Goal: Task Accomplishment & Management: Manage account settings

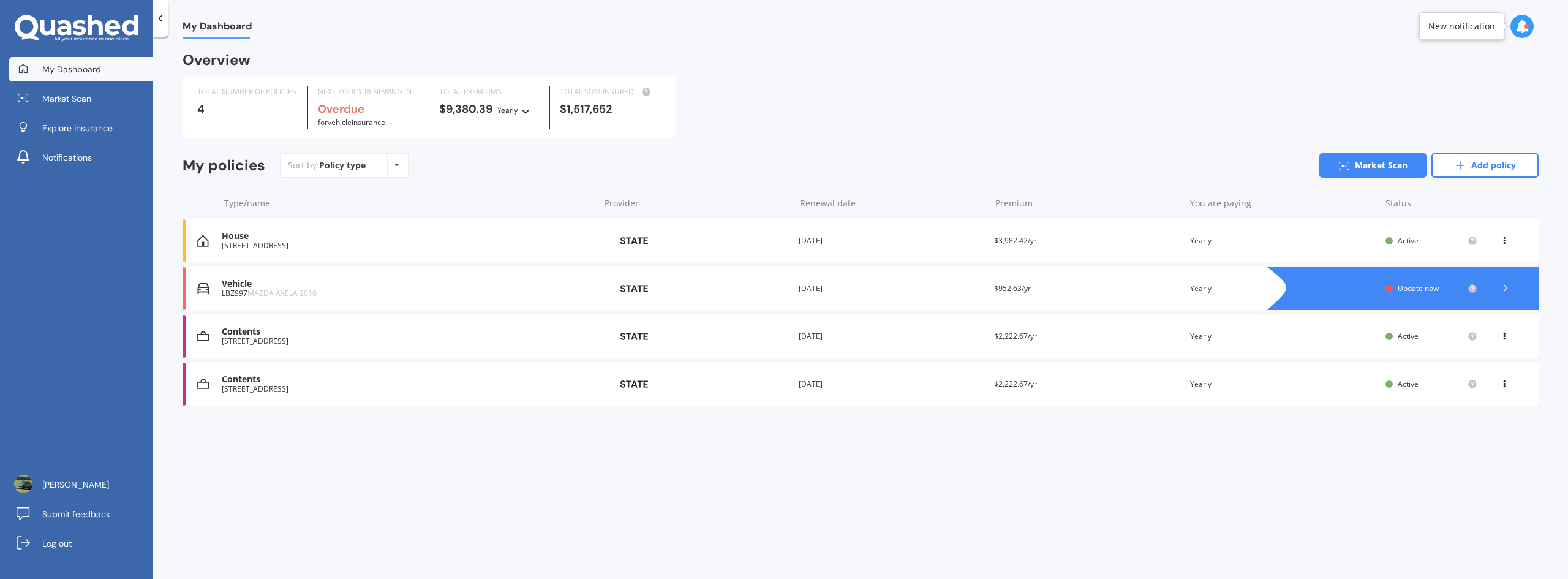
click at [281, 243] on div "[STREET_ADDRESS]" at bounding box center [408, 245] width 372 height 9
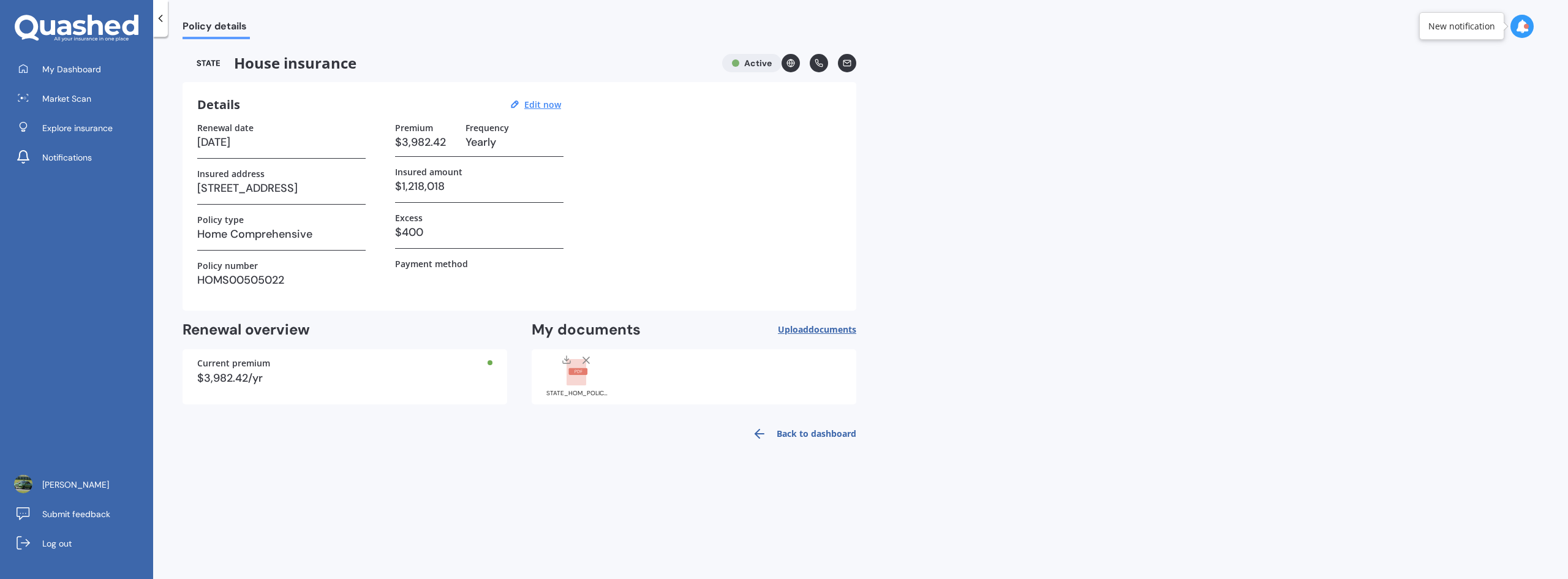
drag, startPoint x: 134, startPoint y: 0, endPoint x: 81, endPoint y: 346, distance: 350.0
click at [85, 355] on div "My Dashboard Market Scan Explore insurance Notifications [PERSON_NAME] Submit f…" at bounding box center [77, 318] width 153 height 522
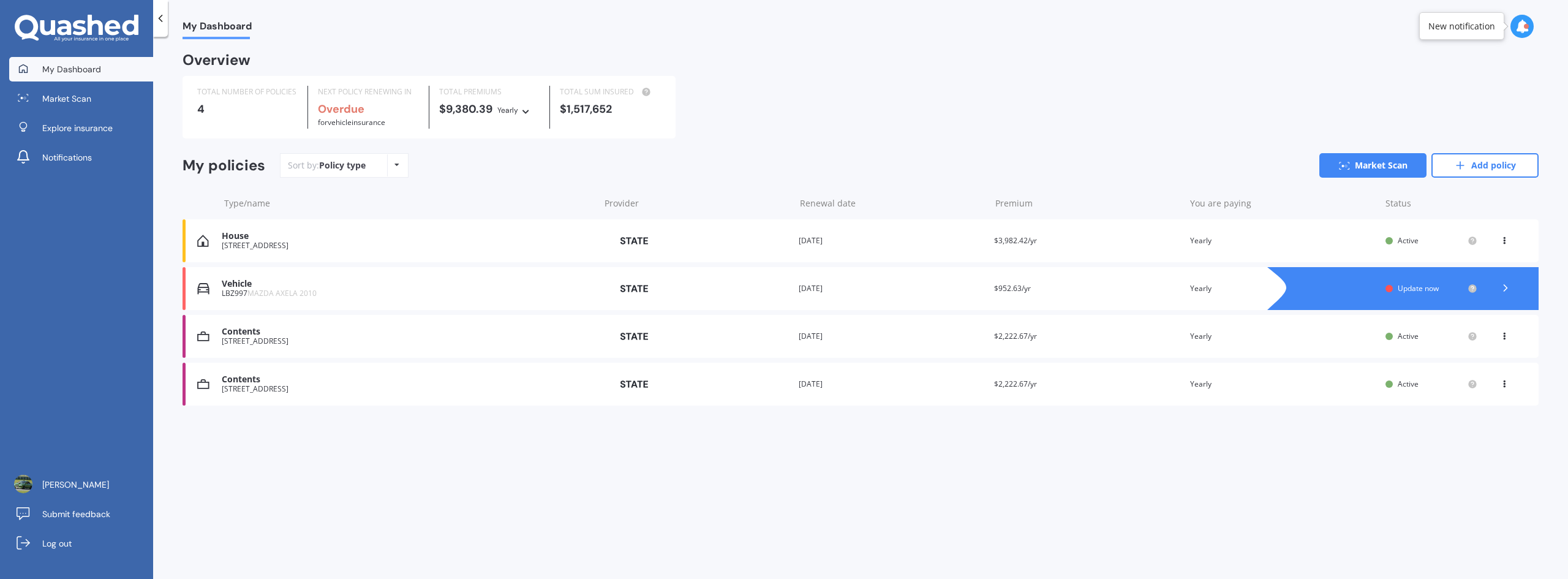
click at [262, 285] on div "Vehicle" at bounding box center [408, 284] width 372 height 11
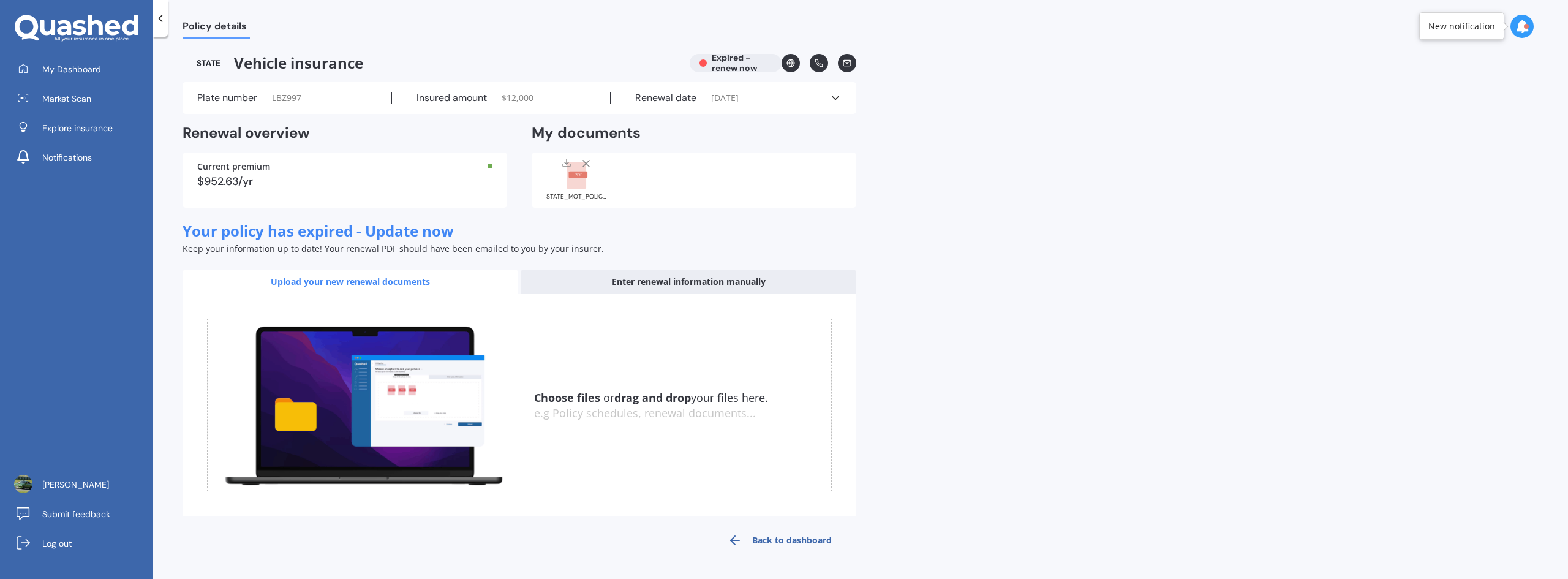
click at [582, 173] on rect at bounding box center [578, 175] width 19 height 7
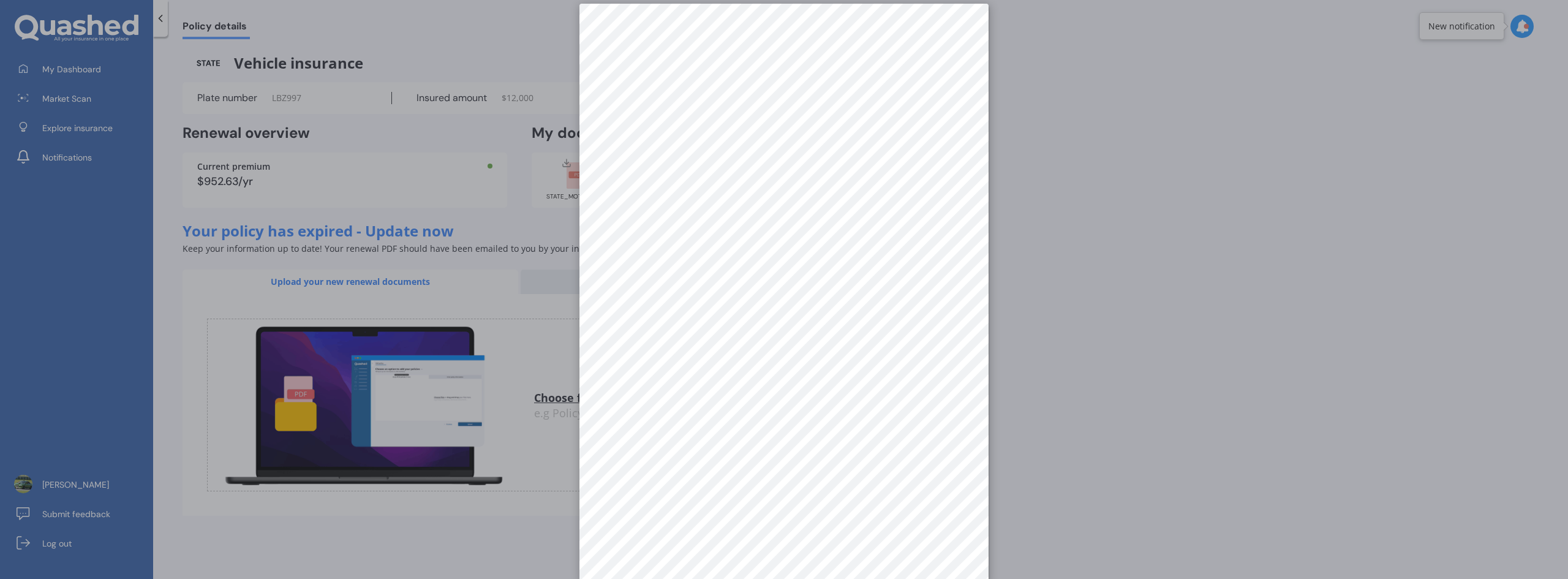
scroll to position [17, 0]
click at [300, 227] on div at bounding box center [784, 289] width 1568 height 579
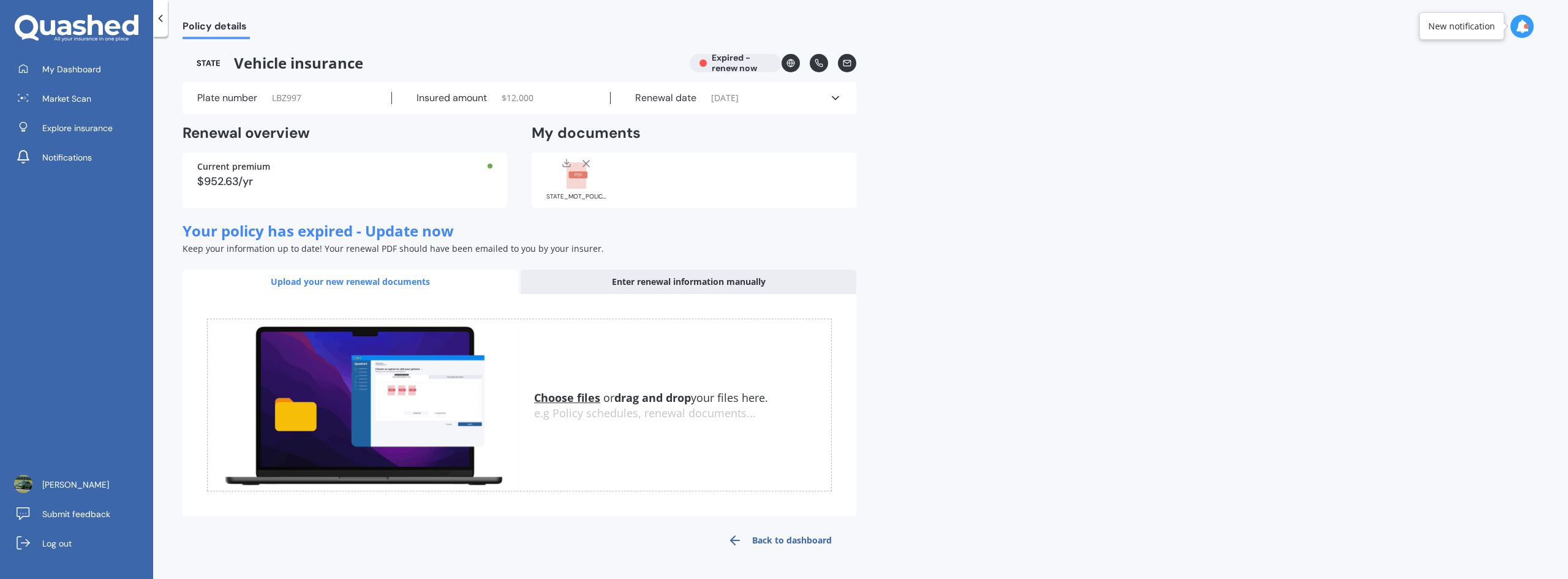
click at [761, 536] on link "Back to dashboard" at bounding box center [780, 540] width 153 height 29
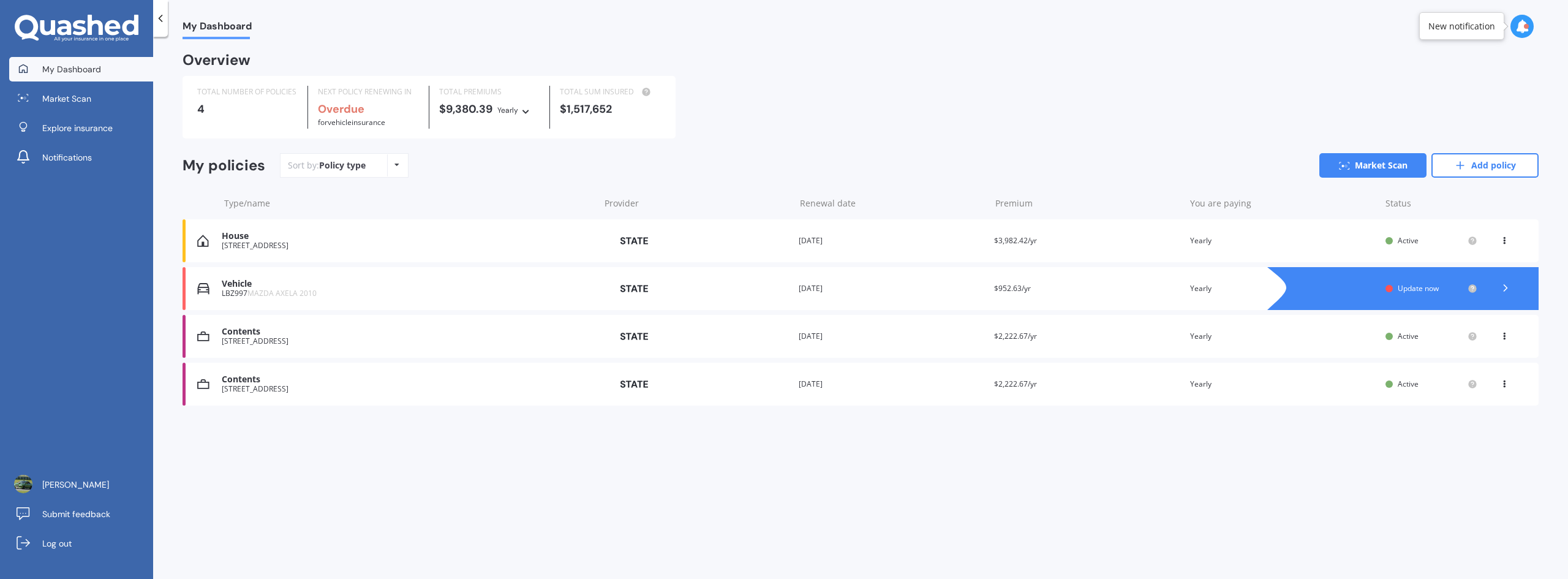
click at [1507, 383] on icon at bounding box center [1504, 381] width 9 height 7
click at [1467, 427] on div "Delete" at bounding box center [1477, 432] width 121 height 25
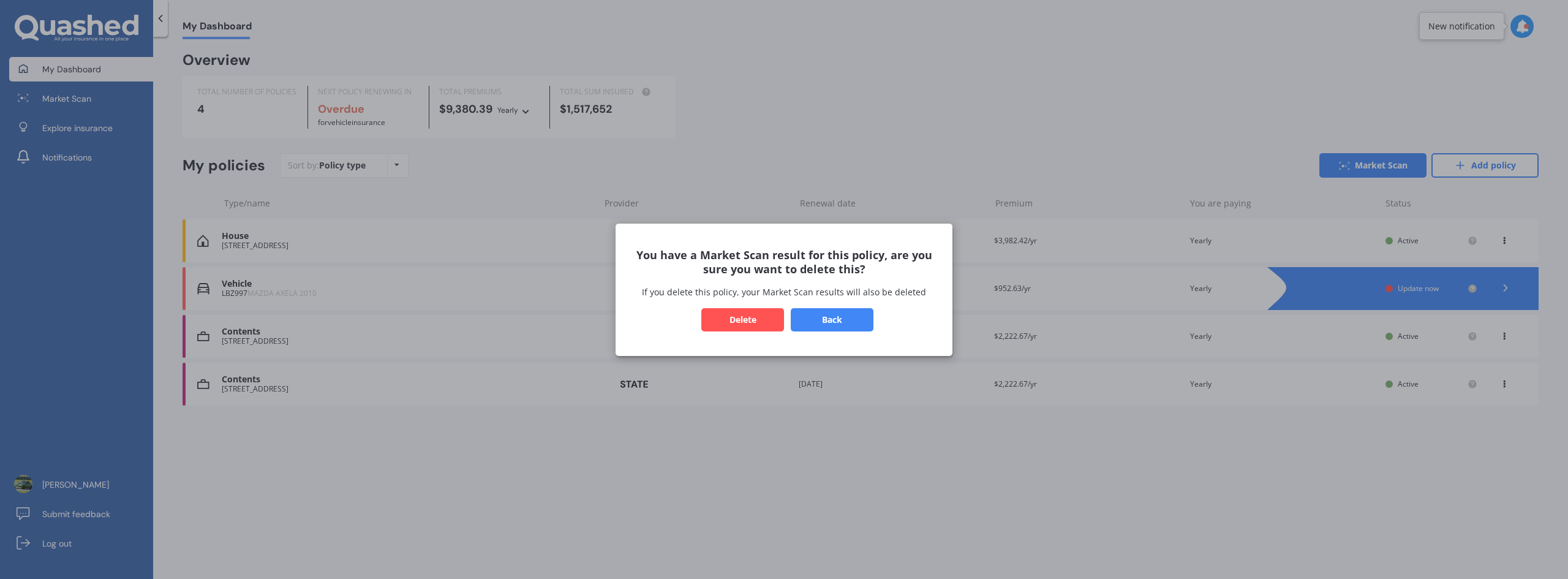
click at [741, 316] on button "Delete" at bounding box center [743, 319] width 83 height 23
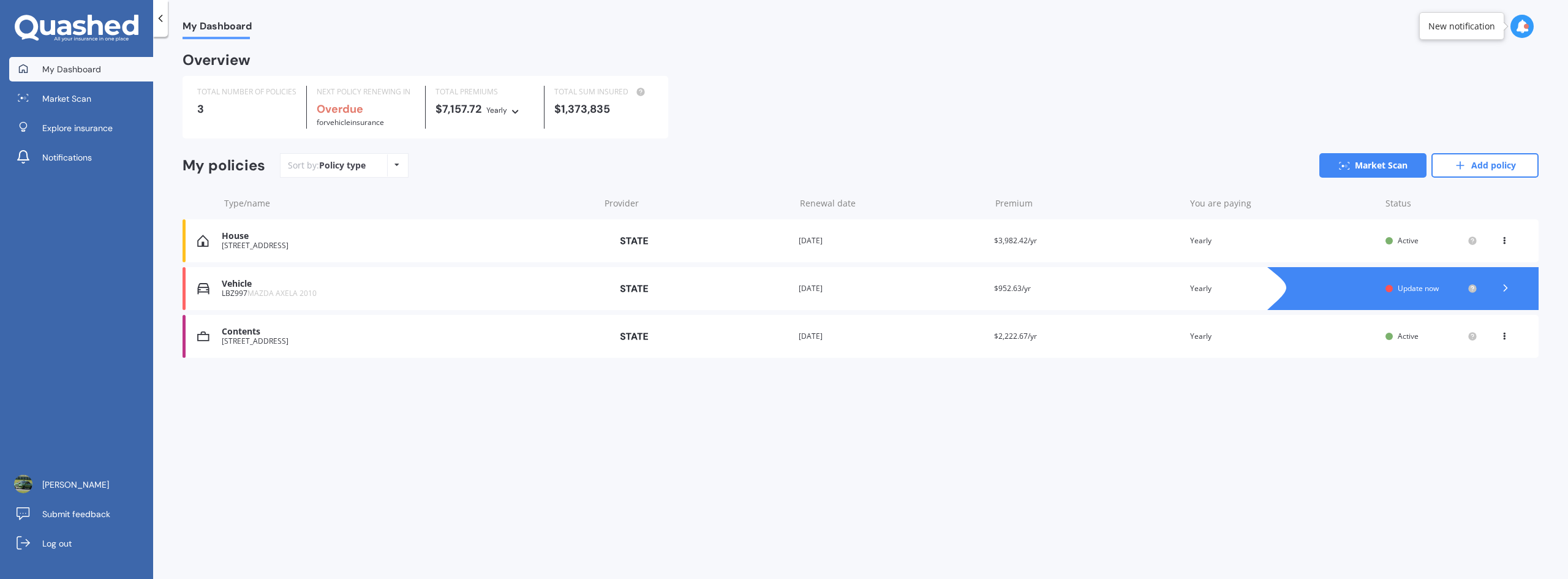
click at [1506, 284] on icon at bounding box center [1505, 288] width 12 height 12
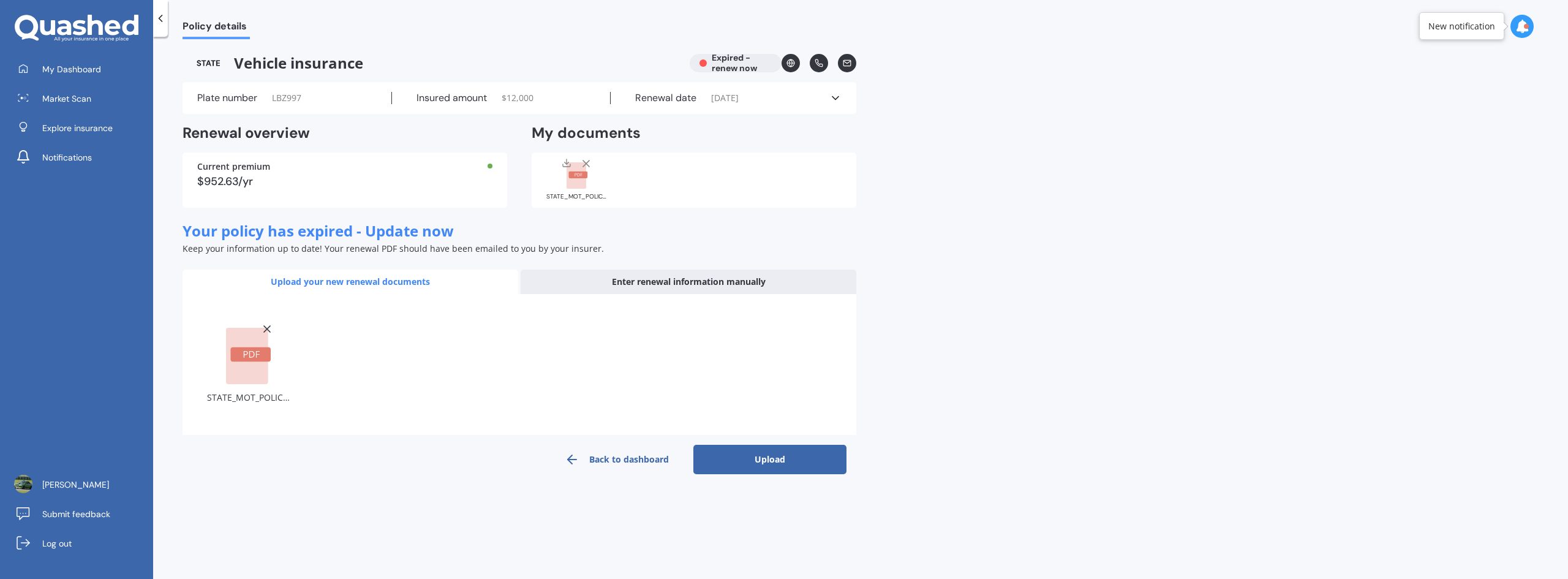
click at [775, 458] on button "Upload" at bounding box center [770, 460] width 153 height 29
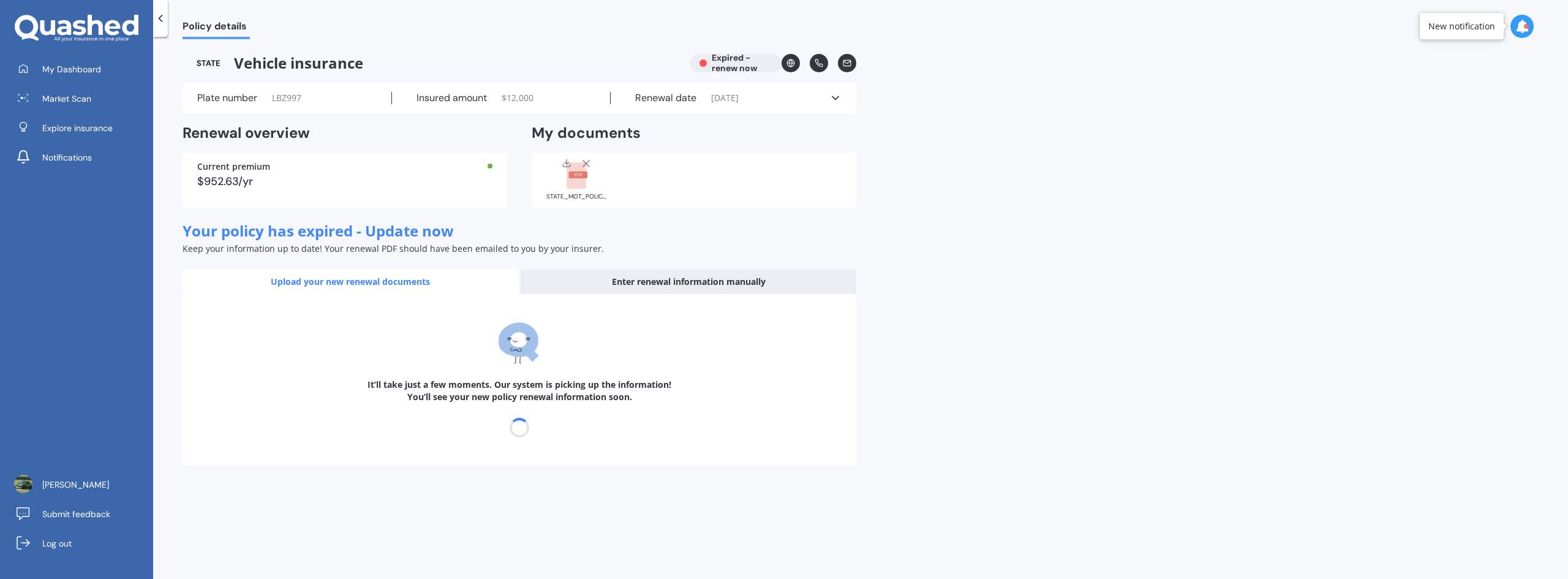
select select "27"
select select "07"
select select "2025"
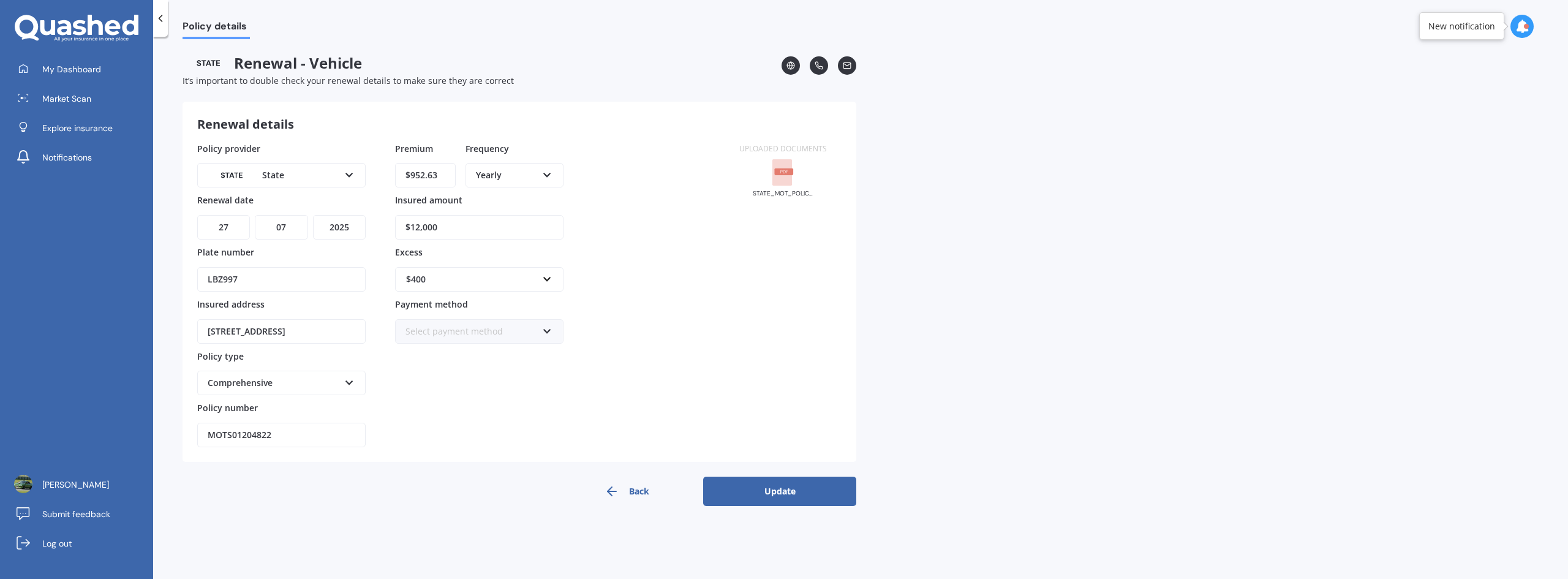
click at [789, 490] on button "Update" at bounding box center [780, 491] width 153 height 29
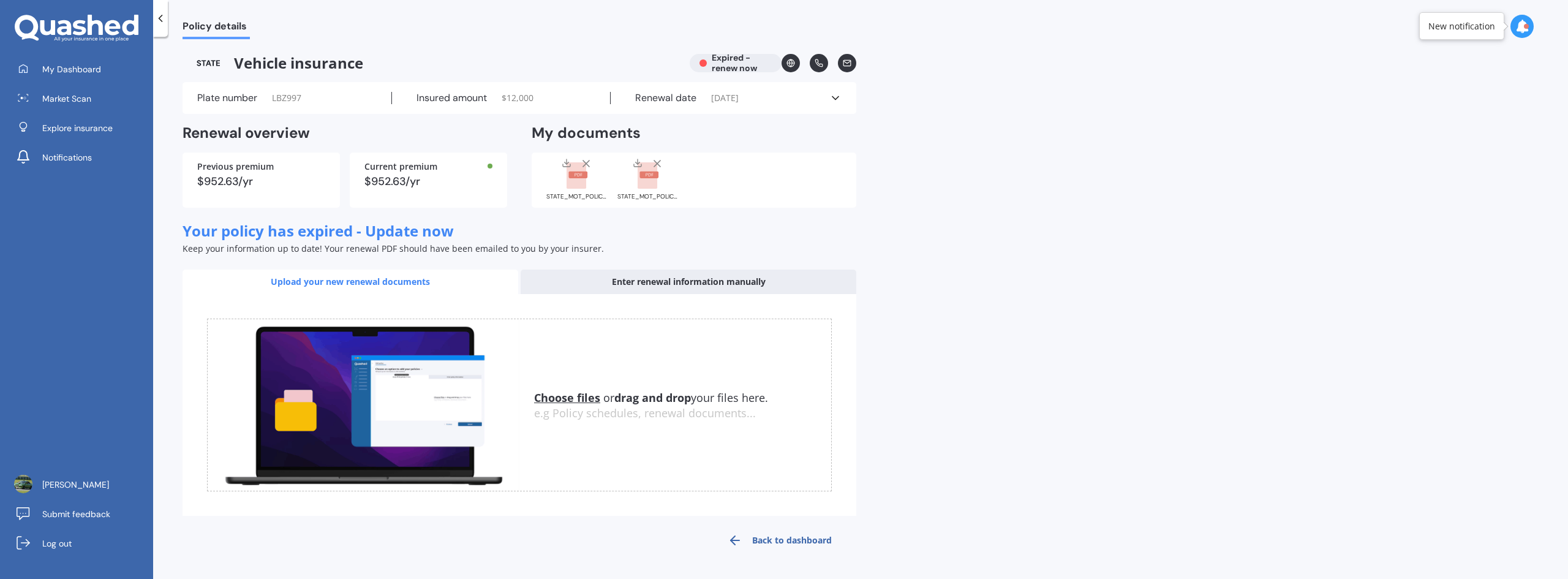
click at [644, 175] on rect at bounding box center [649, 175] width 19 height 7
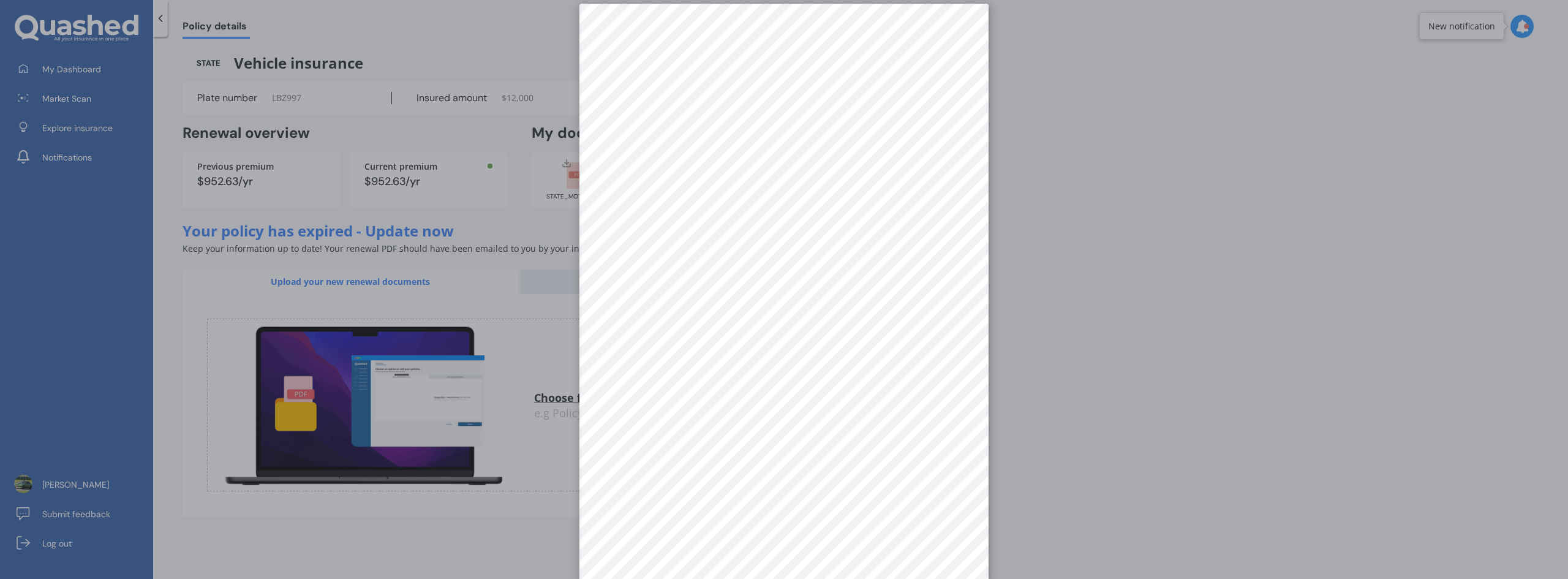
scroll to position [17, 0]
click at [1078, 279] on div at bounding box center [784, 289] width 1568 height 579
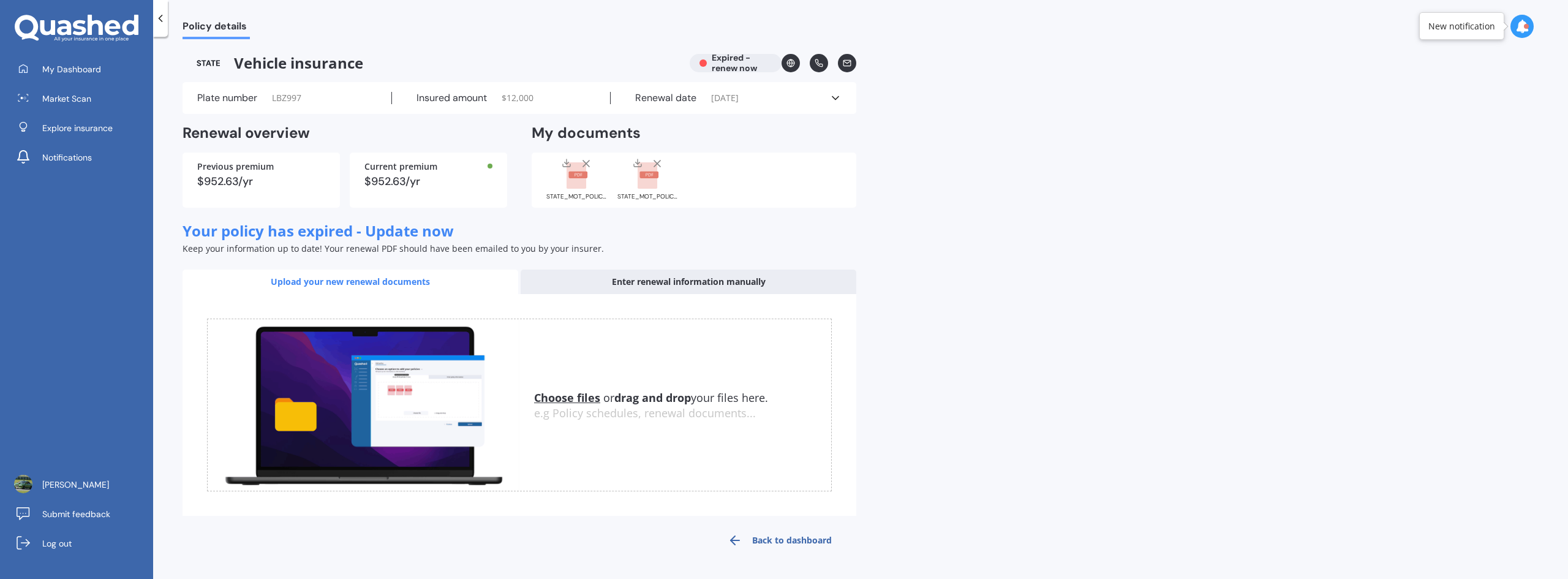
click at [578, 175] on rect at bounding box center [578, 175] width 19 height 7
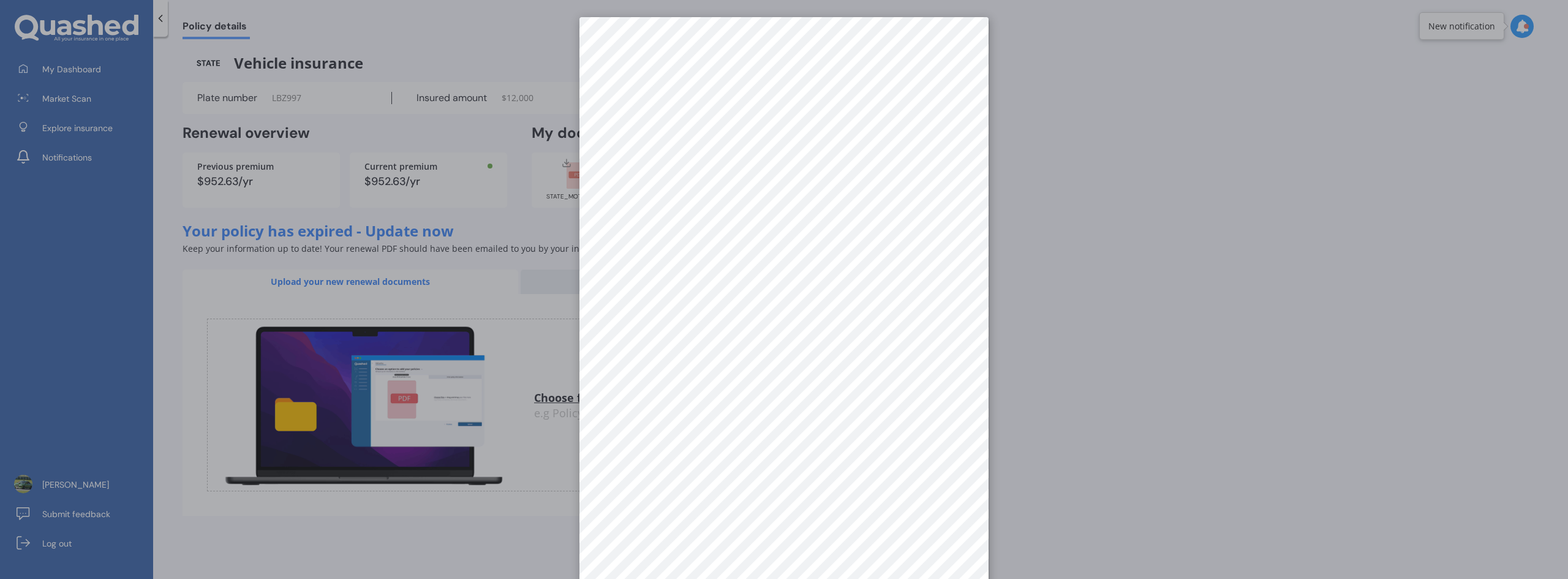
click at [1053, 269] on div at bounding box center [784, 289] width 1568 height 579
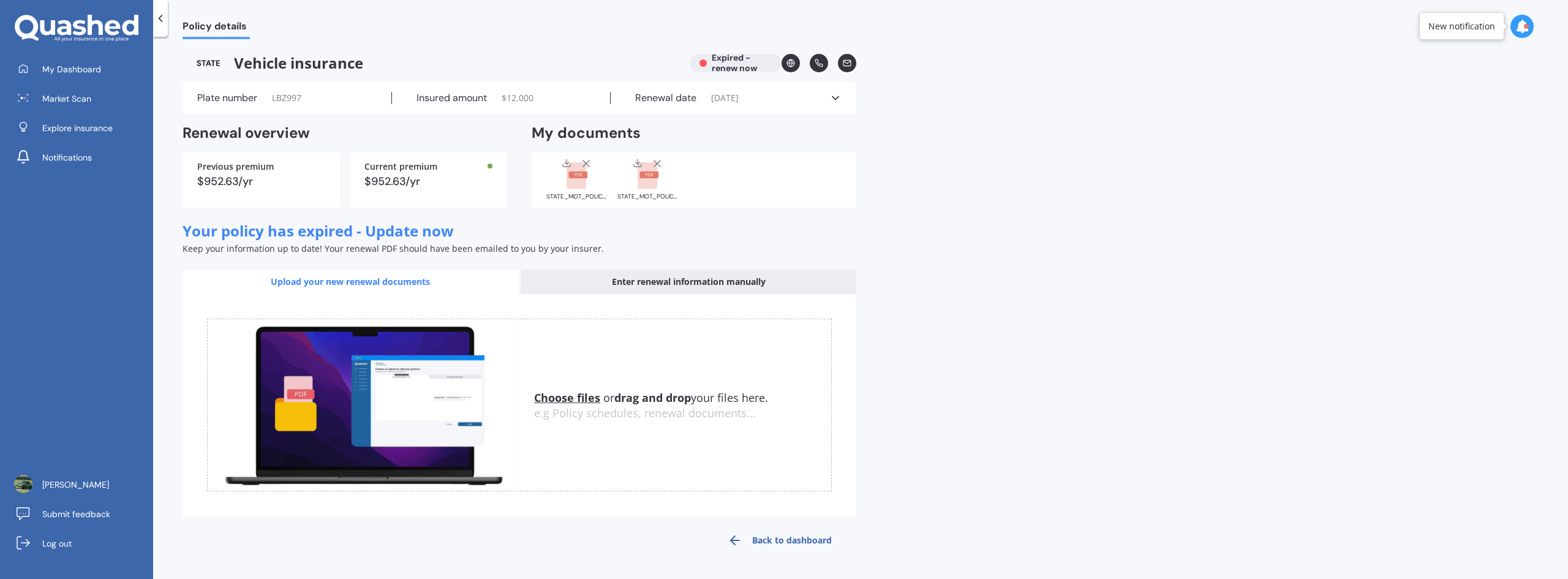
click at [641, 179] on rect at bounding box center [647, 176] width 19 height 27
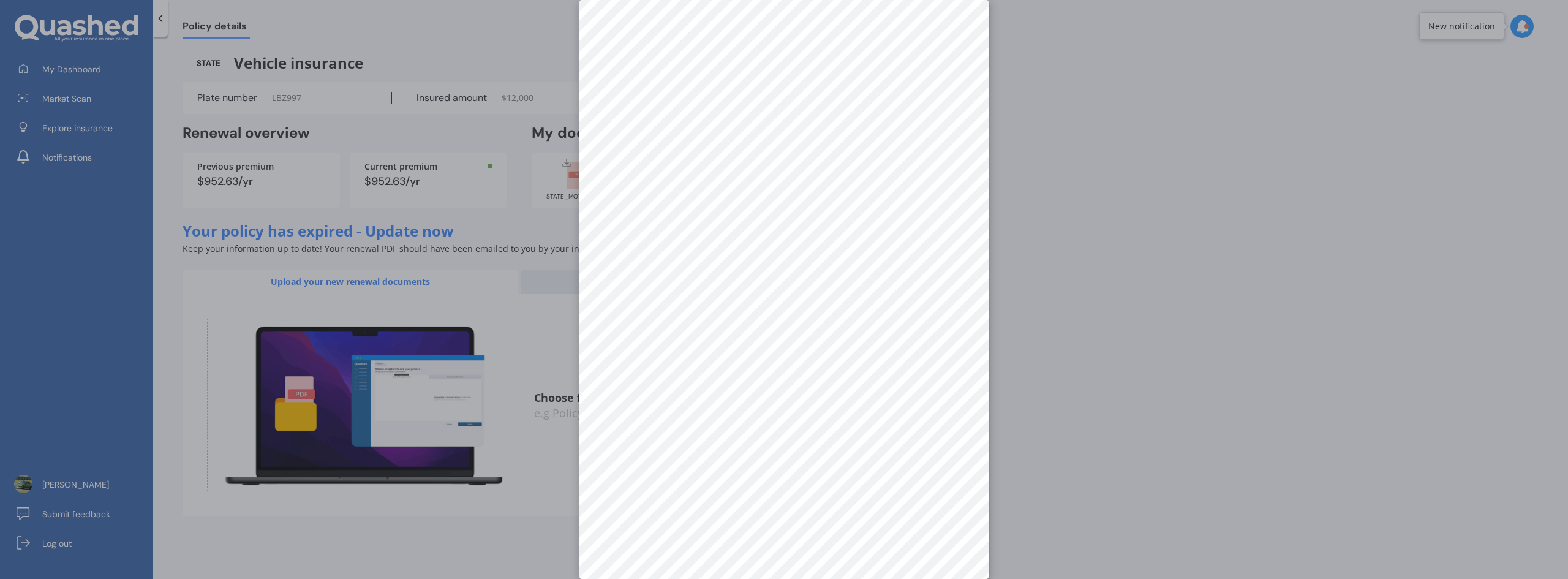
click at [1114, 305] on div at bounding box center [784, 289] width 1568 height 579
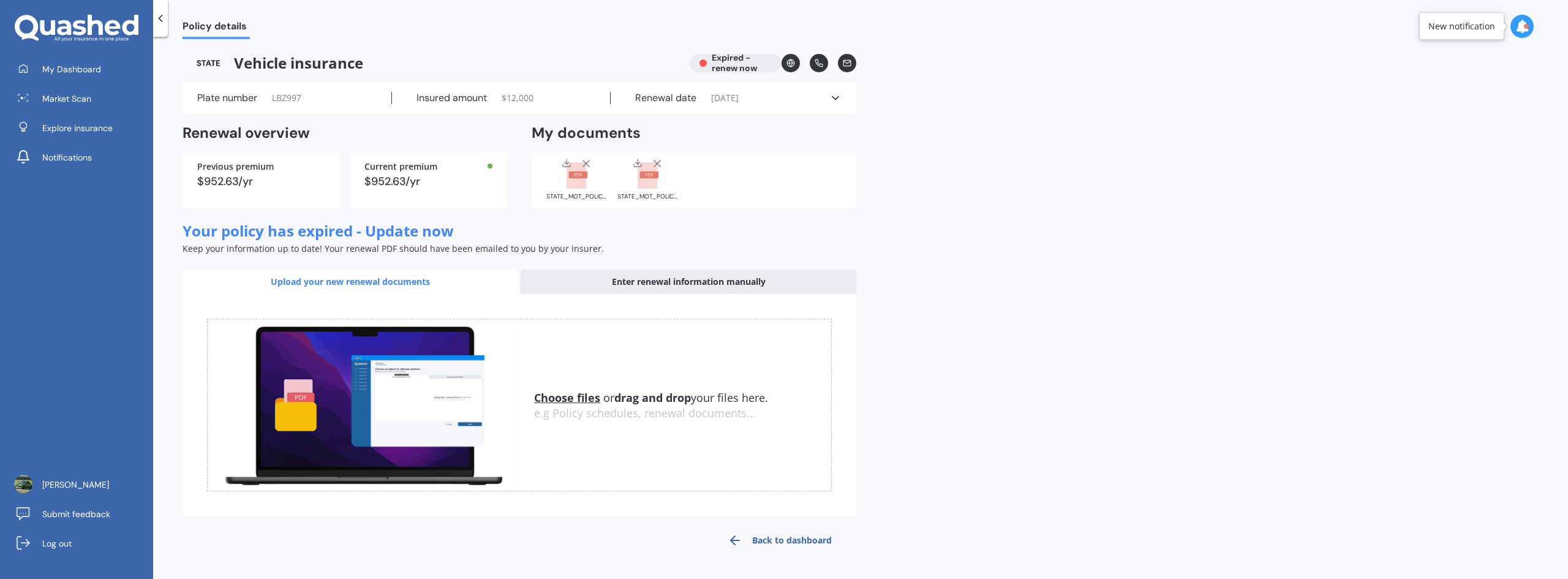
click at [589, 163] on icon at bounding box center [586, 163] width 12 height 12
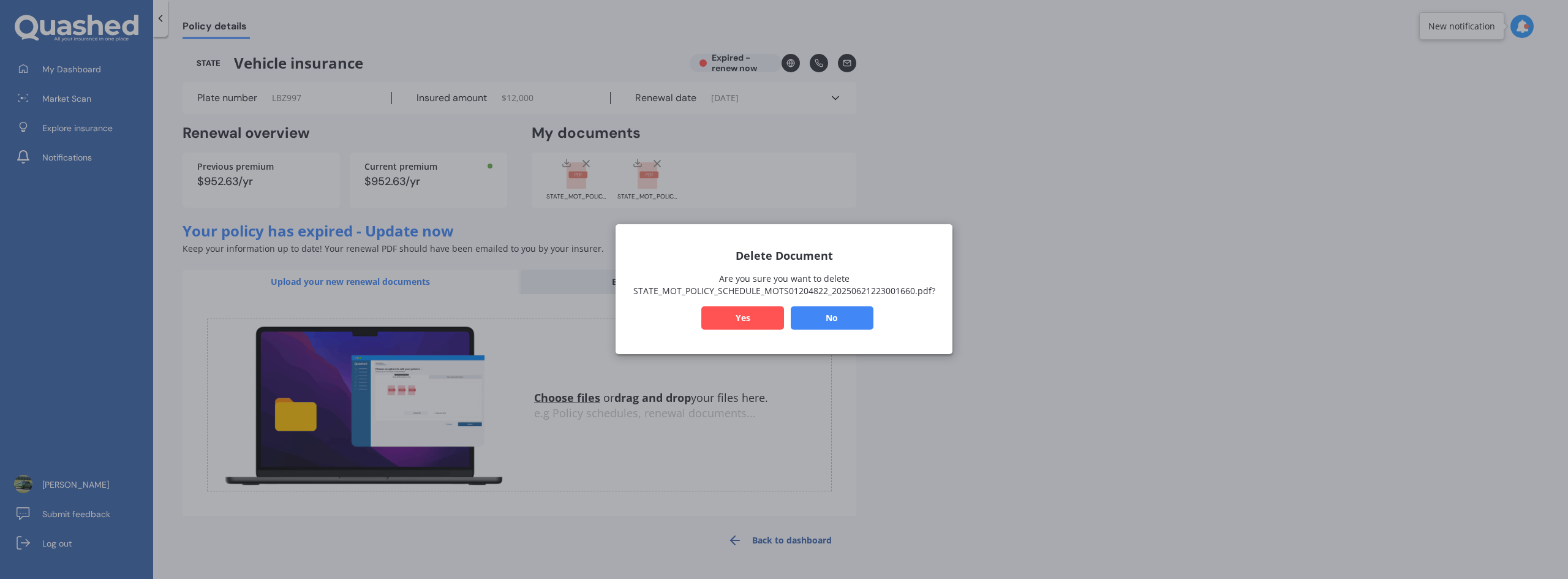
click at [825, 318] on button "No" at bounding box center [832, 318] width 83 height 23
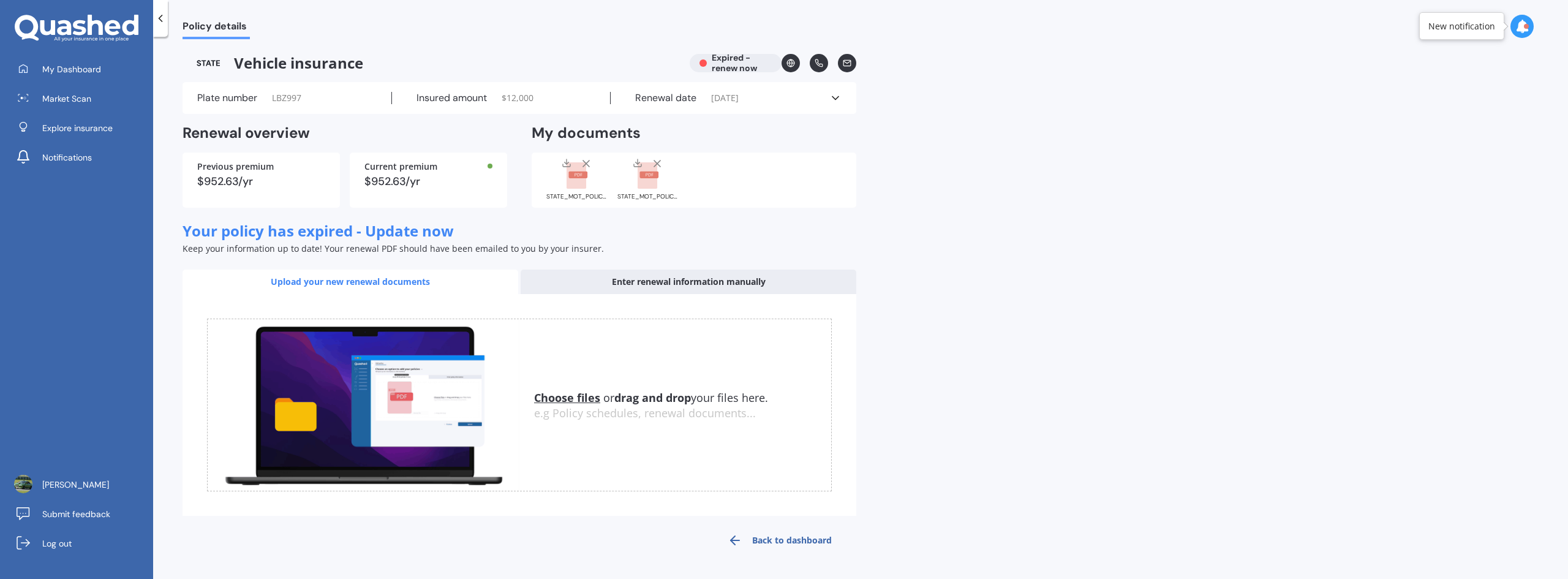
click at [653, 156] on div "STATE_MOT_POLICY_SCHEDULE_MOTS01204822_20250621223001660.pdf STATE_MOT_POLICY_S…" at bounding box center [693, 180] width 324 height 55
click at [658, 164] on line at bounding box center [657, 163] width 6 height 6
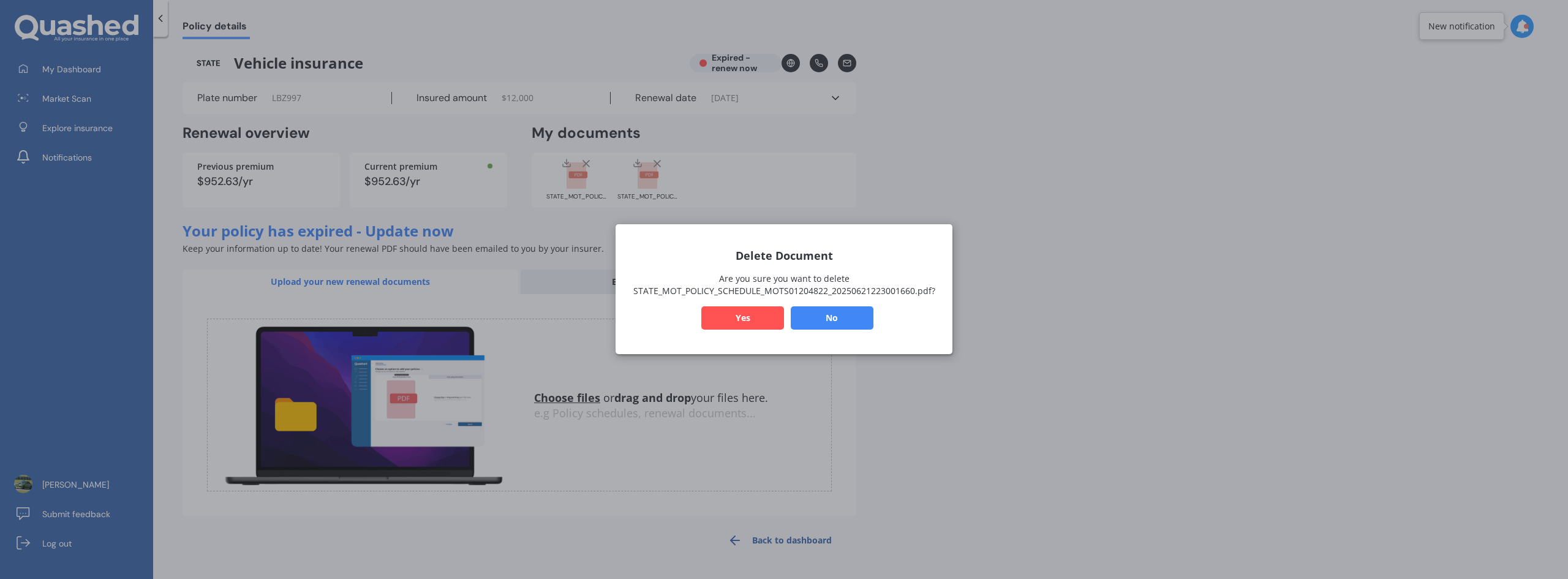
click at [721, 318] on button "Yes" at bounding box center [743, 318] width 83 height 23
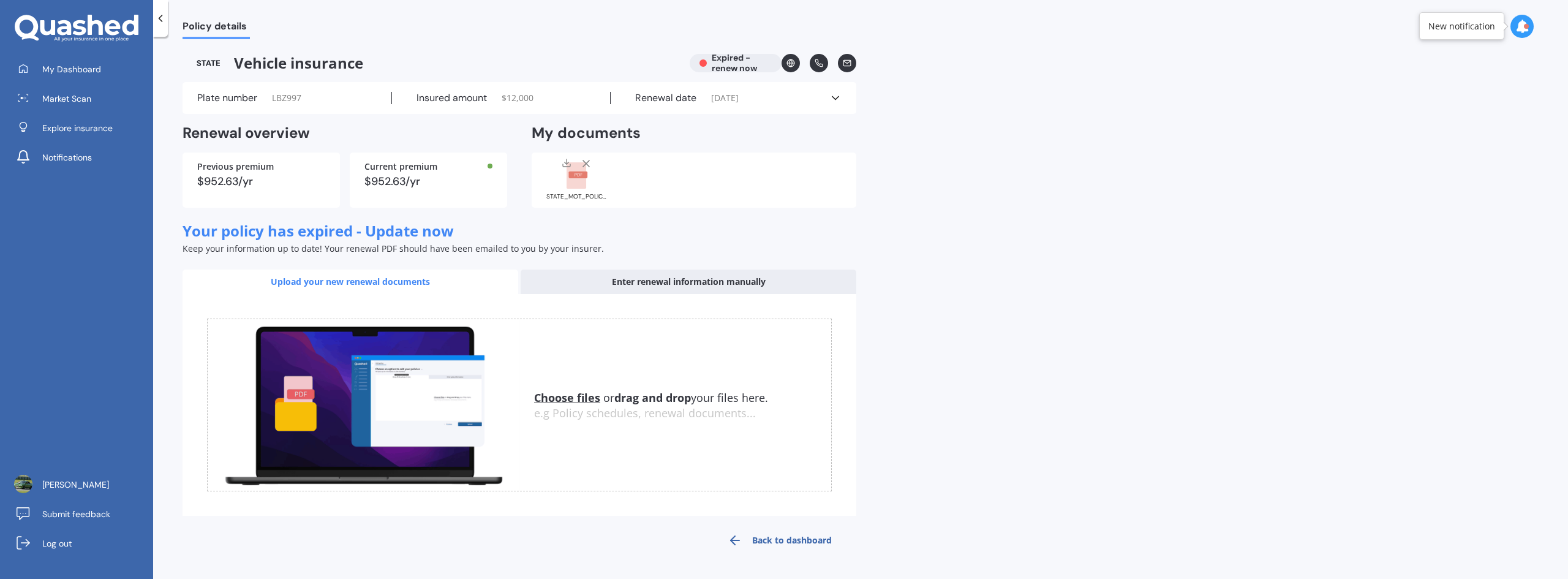
click at [585, 162] on line at bounding box center [586, 163] width 6 height 6
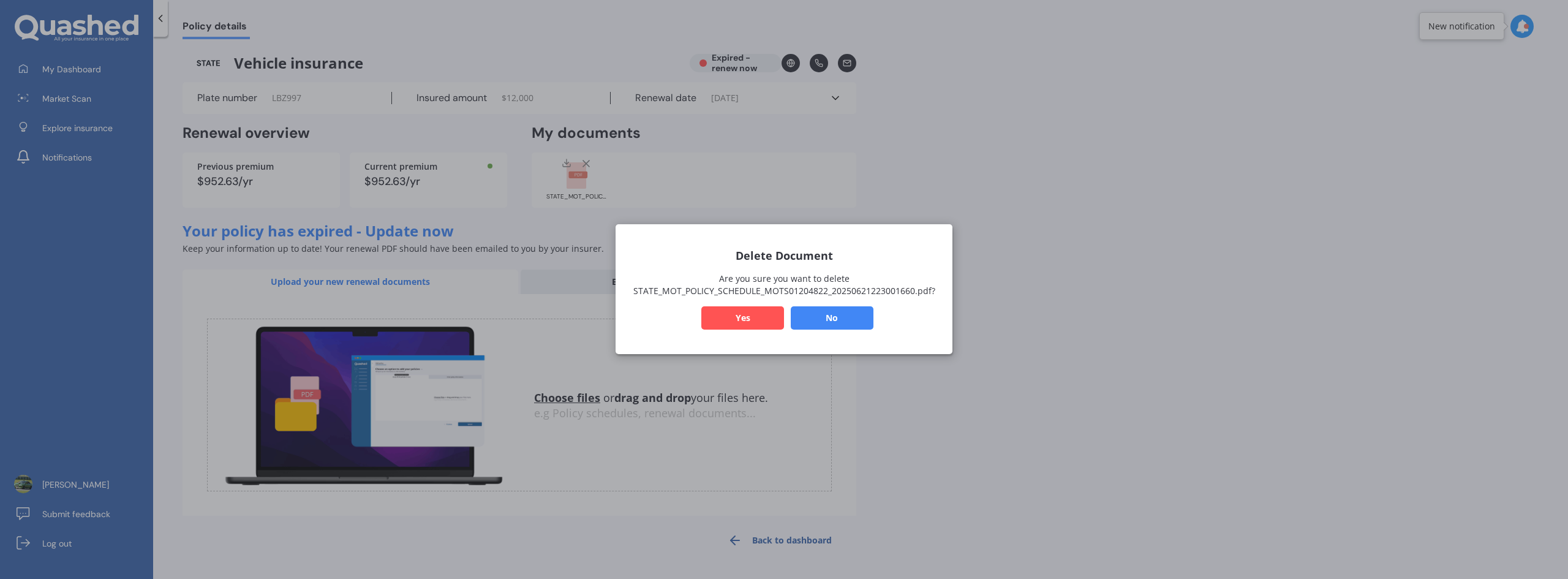
click at [735, 314] on button "Yes" at bounding box center [743, 318] width 83 height 23
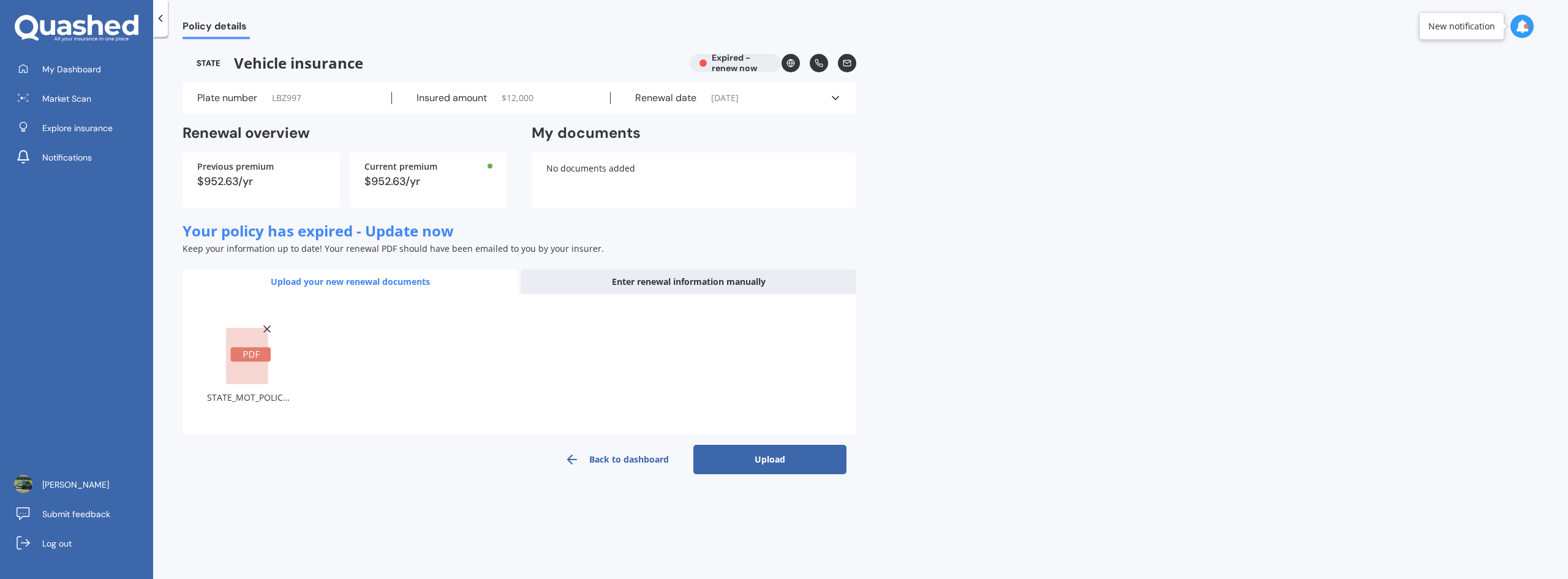
click at [751, 463] on button "Upload" at bounding box center [770, 460] width 153 height 29
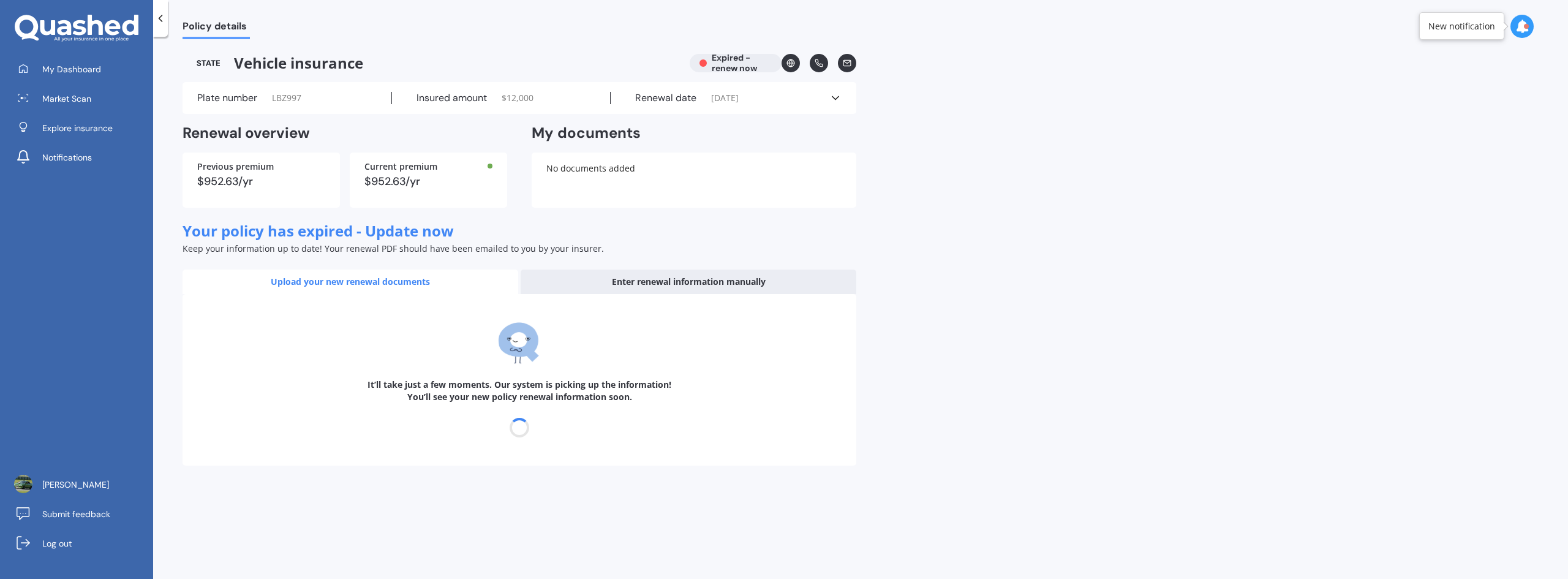
select select "27"
select select "07"
select select "2025"
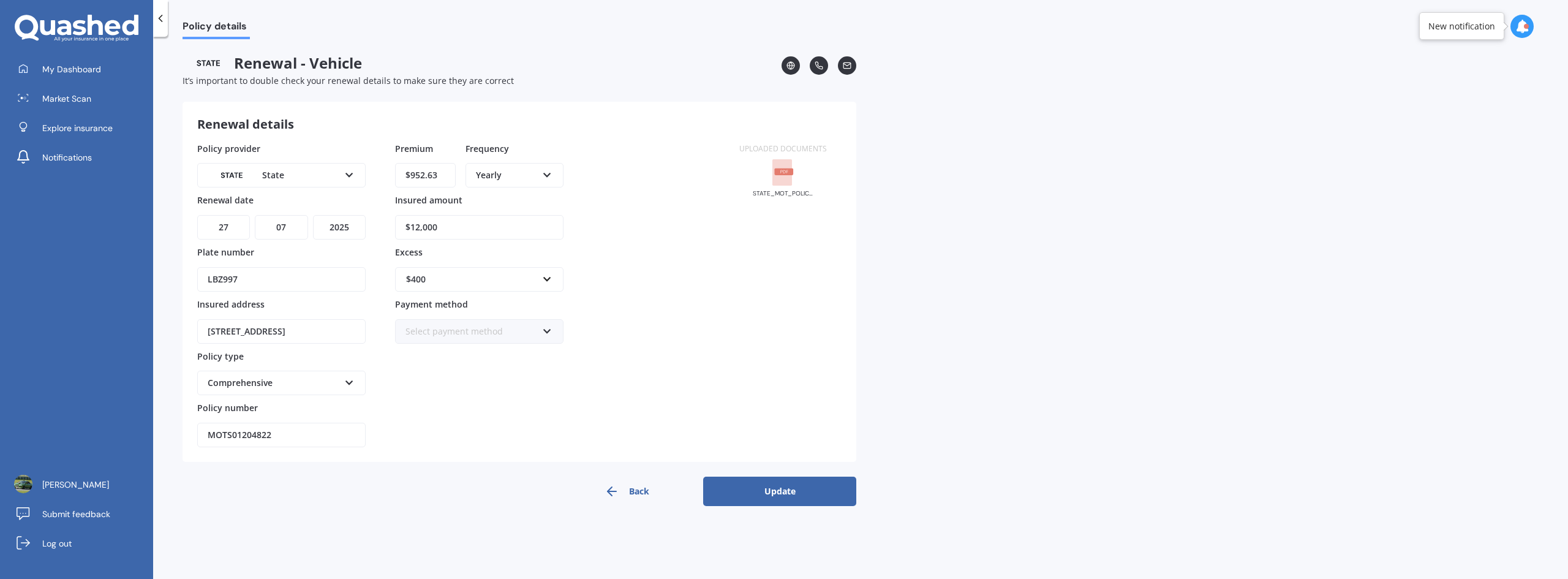
click at [618, 483] on button "Back" at bounding box center [627, 491] width 153 height 29
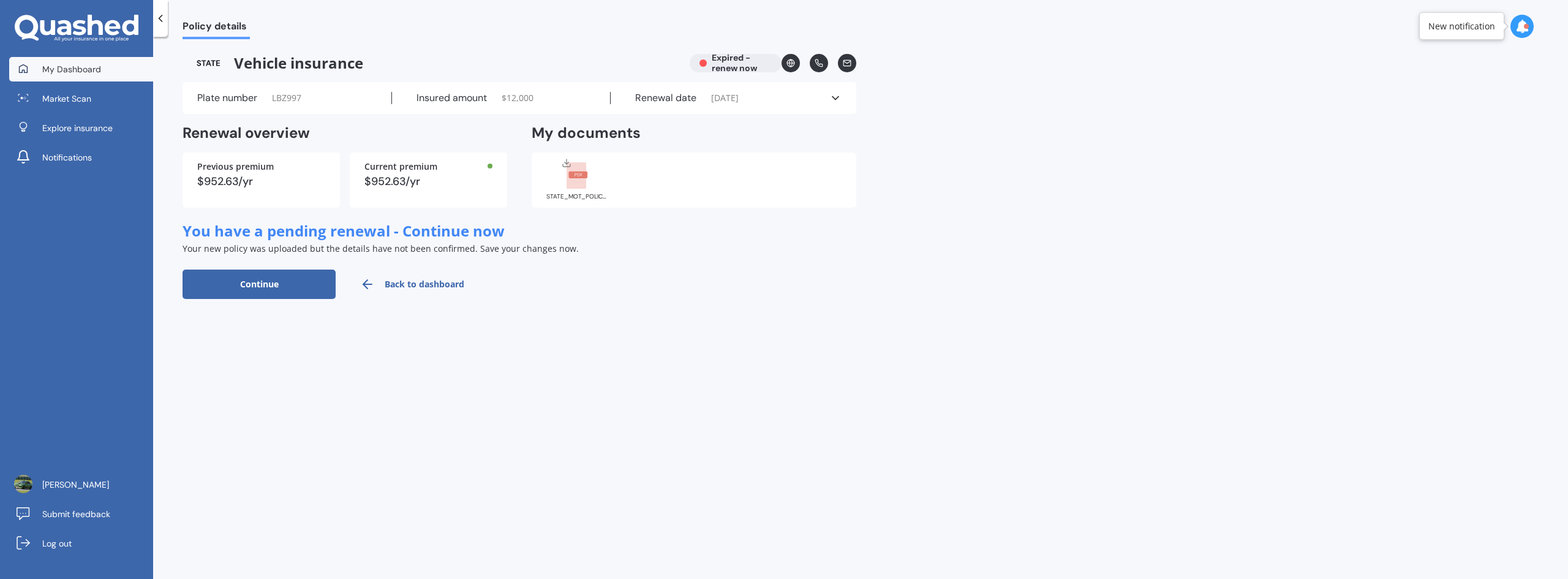
click at [65, 65] on span "My Dashboard" at bounding box center [71, 69] width 59 height 12
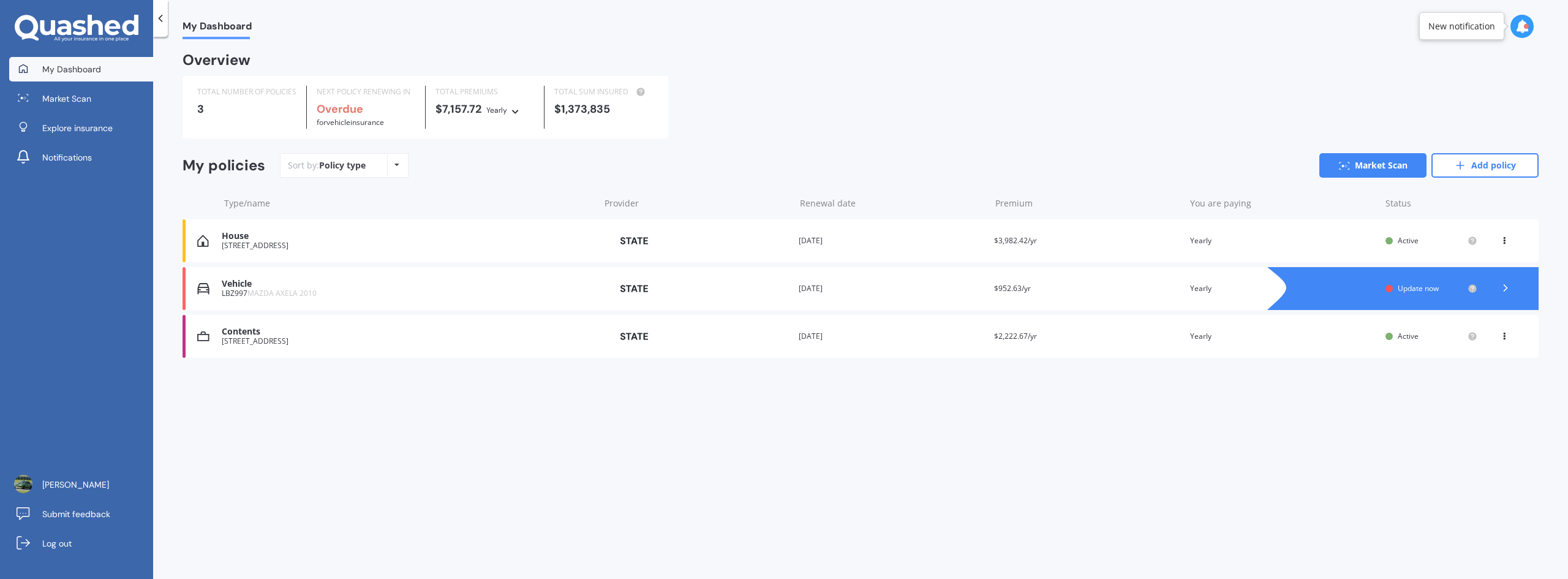
click at [917, 296] on div "Vehicle LBZ997 MAZDA AXELA 2010 Provider Renewal date [DATE] Premium $952.63/yr…" at bounding box center [861, 289] width 1356 height 43
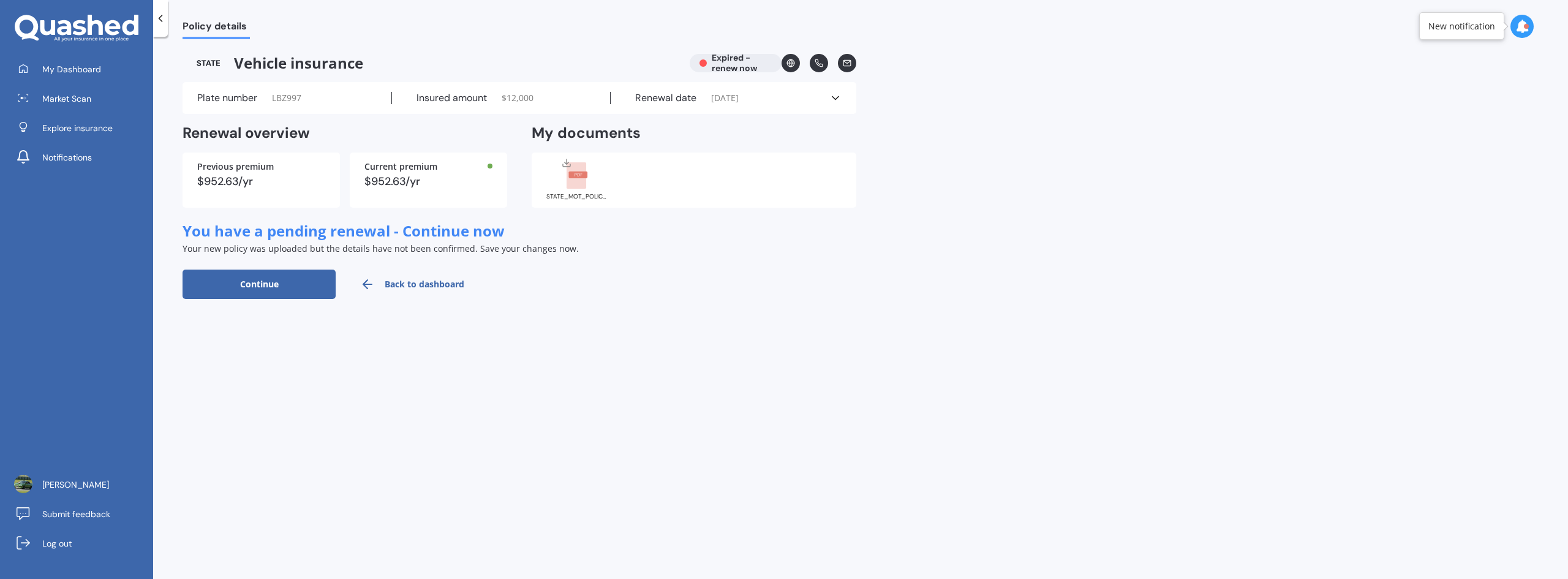
click at [428, 233] on span "You have a pending renewal - Continue now" at bounding box center [344, 231] width 322 height 20
click at [294, 278] on button "Continue" at bounding box center [259, 285] width 153 height 29
select select "27"
select select "07"
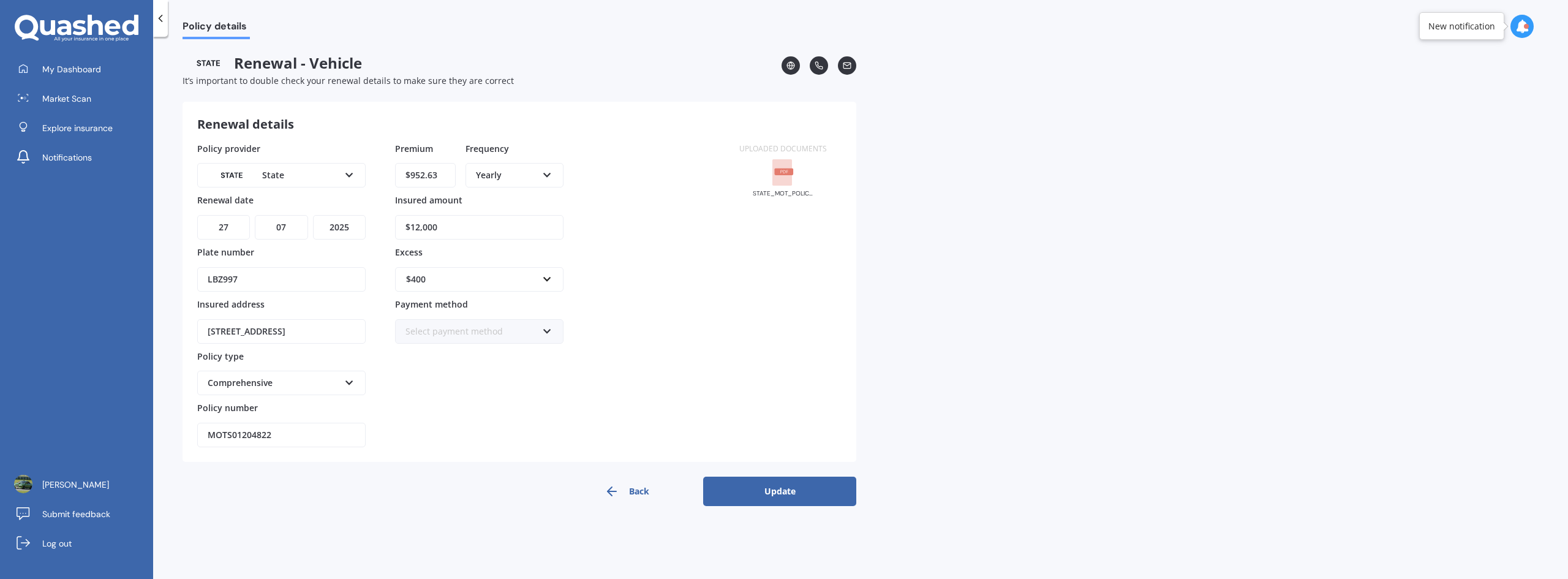
click at [342, 227] on select "YYYY 2027 2026 2025 2024 2023 2022 2021 2020 2019 2018 2017 2016 2015 2014 2013…" at bounding box center [339, 227] width 53 height 25
select select "2026"
click at [313, 215] on select "YYYY 2027 2026 2025 2024 2023 2022 2021 2020 2019 2018 2017 2016 2015 2014 2013…" at bounding box center [339, 227] width 53 height 25
click at [753, 498] on button "Update" at bounding box center [780, 491] width 153 height 29
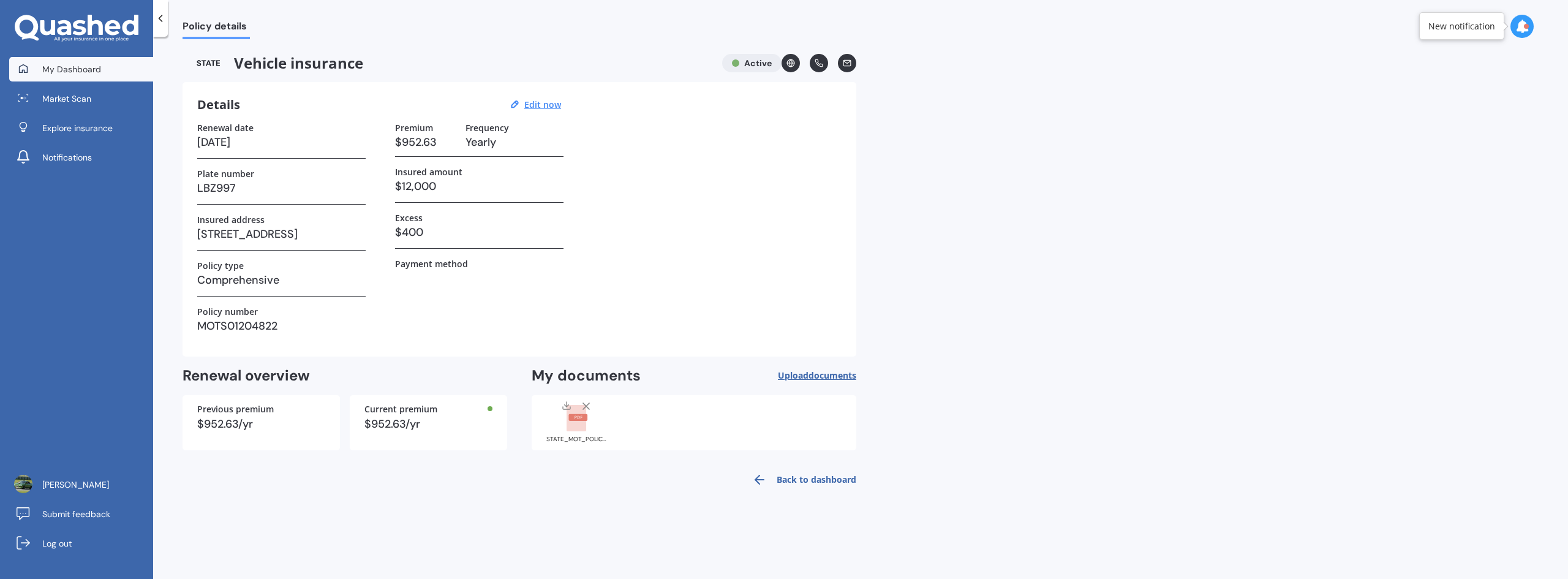
click at [56, 69] on span "My Dashboard" at bounding box center [71, 69] width 59 height 12
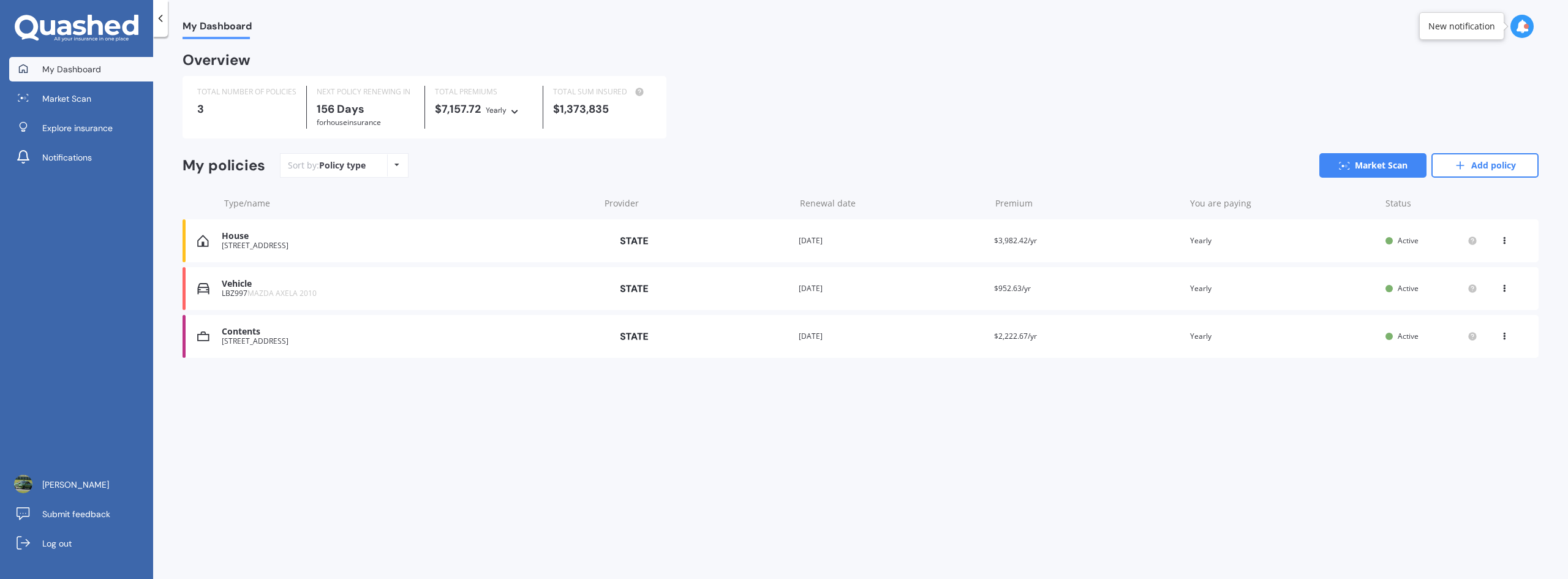
click at [286, 304] on div "Vehicle LBZ997 MAZDA AXELA 2010 Provider Renewal date [DATE] Premium $952.63/yr…" at bounding box center [861, 289] width 1356 height 43
